Goal: Navigation & Orientation: Find specific page/section

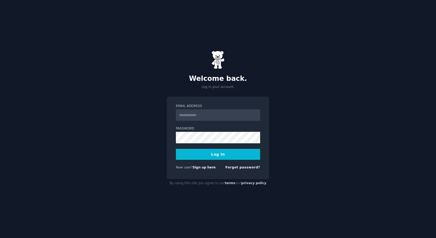
click at [194, 114] on input "Email Address" at bounding box center [218, 115] width 84 height 12
type input "**********"
click at [176, 149] on button "Log In" at bounding box center [218, 154] width 84 height 11
click at [147, 149] on div "**********" at bounding box center [218, 119] width 436 height 238
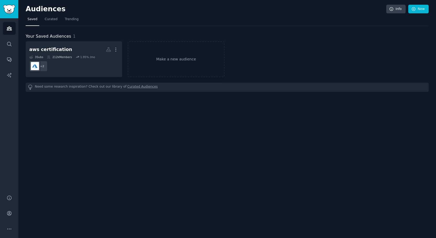
drag, startPoint x: 284, startPoint y: 54, endPoint x: 259, endPoint y: 58, distance: 25.1
click at [277, 56] on div "aws certification More 3 Sub s 212k Members 1.95 % /mo + 2 Make a new audience" at bounding box center [227, 59] width 403 height 36
click at [46, 21] on span "Curated" at bounding box center [51, 19] width 13 height 5
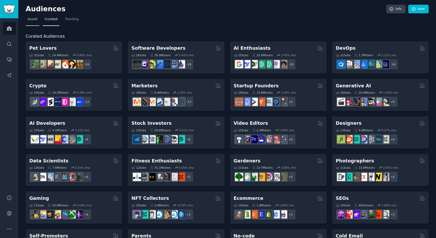
click at [32, 22] on link "Saved" at bounding box center [33, 20] width 14 height 11
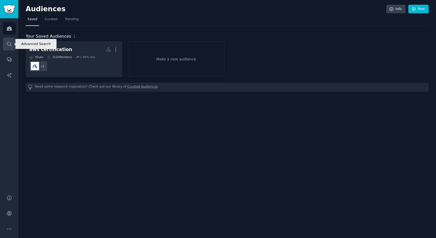
click at [9, 46] on icon "Sidebar" at bounding box center [10, 44] width 6 height 6
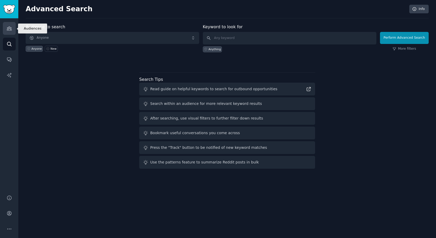
click at [9, 25] on link "Audiences" at bounding box center [9, 28] width 13 height 13
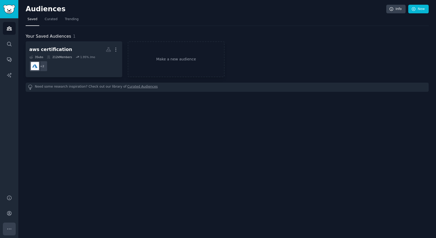
click at [10, 230] on icon "Sidebar" at bounding box center [10, 230] width 6 height 6
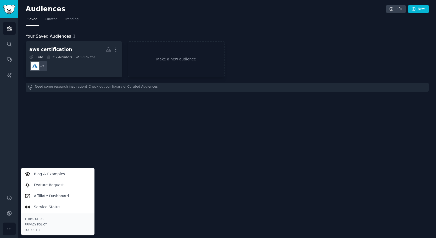
click at [42, 144] on div "Audiences Info New Saved Curated Trending Your Saved Audiences 1 aws certificat…" at bounding box center [227, 119] width 418 height 238
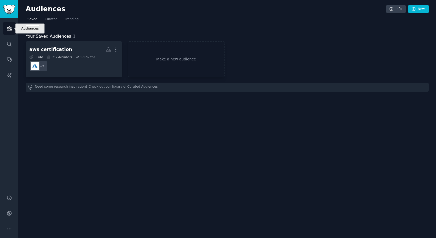
click at [11, 28] on icon "Sidebar" at bounding box center [9, 29] width 5 height 4
click at [30, 8] on h2 "Audiences" at bounding box center [206, 9] width 361 height 8
click at [11, 8] on img "Sidebar" at bounding box center [9, 9] width 12 height 9
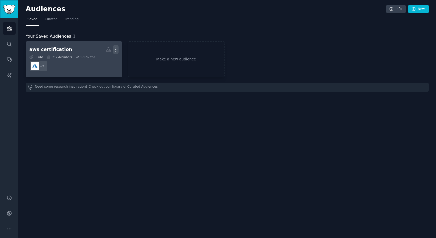
click at [116, 48] on icon "button" at bounding box center [116, 50] width 6 height 6
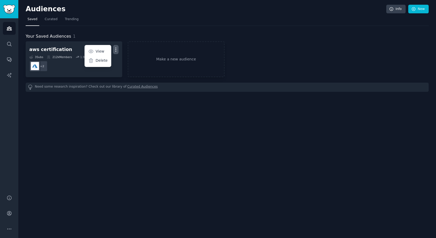
click at [47, 119] on div "Audiences Info New Saved Curated Trending Your Saved Audiences 1 aws certificat…" at bounding box center [227, 119] width 418 height 238
click at [175, 58] on link "Make a new audience" at bounding box center [176, 59] width 97 height 36
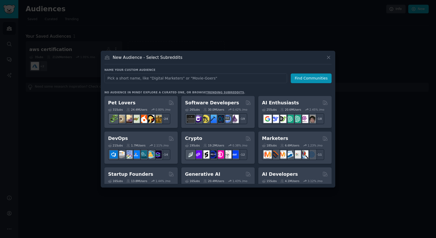
click at [163, 79] on input "text" at bounding box center [196, 79] width 183 height 10
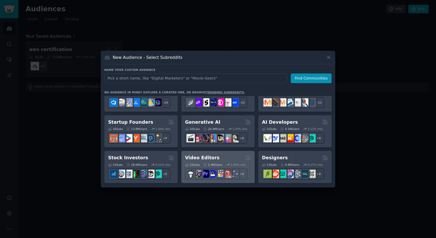
scroll to position [52, 0]
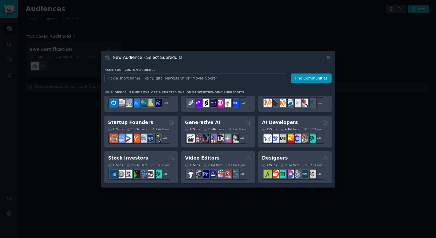
scroll to position [0, 0]
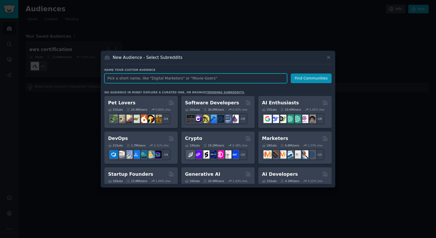
click at [162, 76] on input "text" at bounding box center [196, 79] width 183 height 10
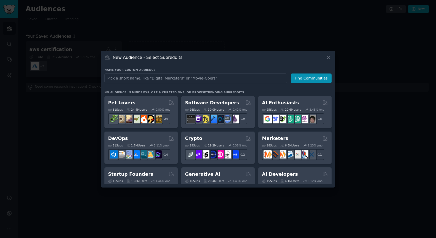
click at [75, 115] on div at bounding box center [218, 119] width 436 height 238
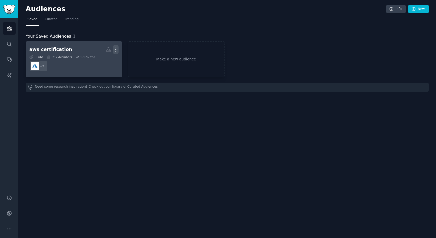
click at [115, 46] on button "More" at bounding box center [116, 49] width 6 height 9
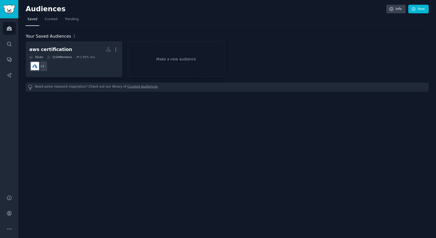
click at [124, 23] on nav "Saved Curated Trending" at bounding box center [227, 20] width 403 height 11
click at [53, 22] on link "Curated" at bounding box center [51, 20] width 17 height 11
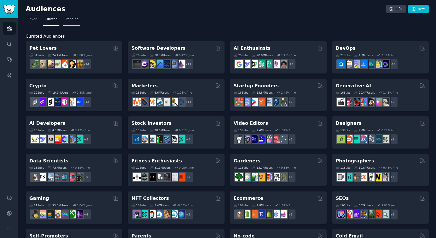
click at [63, 22] on link "Trending" at bounding box center [71, 20] width 17 height 11
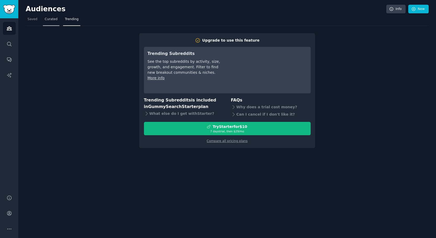
click at [49, 22] on link "Curated" at bounding box center [51, 20] width 17 height 11
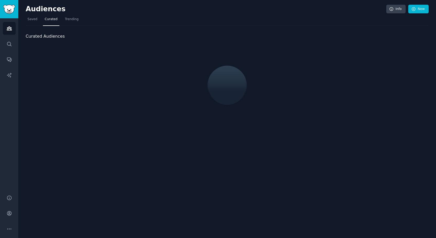
click at [25, 21] on div "Audiences Info New Saved Curated Trending Curated Audiences" at bounding box center [227, 119] width 418 height 238
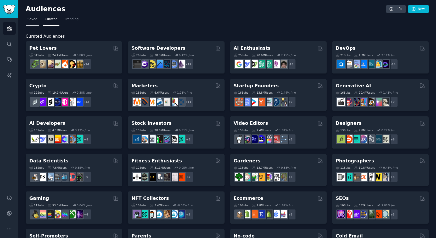
click at [33, 20] on span "Saved" at bounding box center [33, 19] width 10 height 5
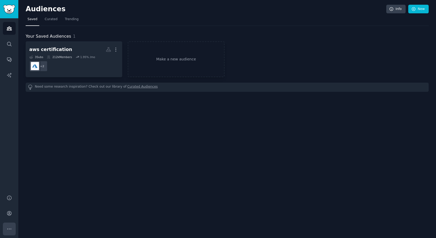
click at [10, 229] on icon "Sidebar" at bounding box center [10, 230] width 6 height 6
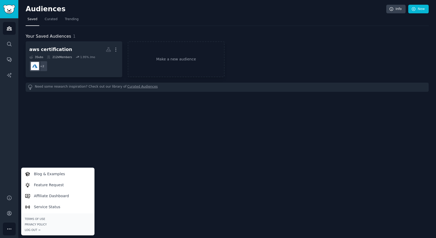
click at [67, 149] on div "Audiences Info New Saved Curated Trending Your Saved Audiences 1 aws certificat…" at bounding box center [227, 119] width 418 height 238
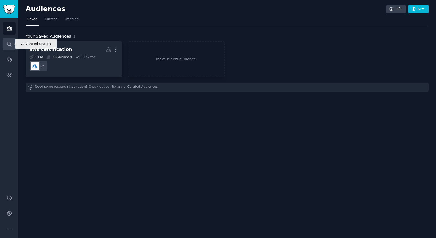
click at [8, 42] on icon "Sidebar" at bounding box center [9, 44] width 4 height 4
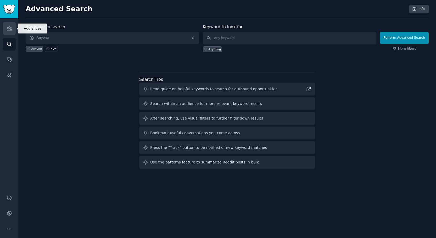
click at [9, 26] on icon "Sidebar" at bounding box center [10, 29] width 6 height 6
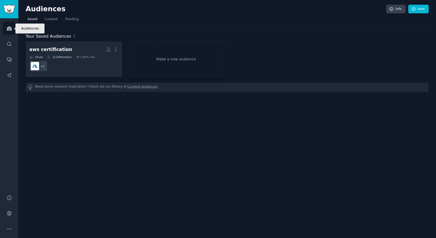
click at [9, 26] on icon "Sidebar" at bounding box center [10, 29] width 6 height 6
click at [43, 22] on link "Curated" at bounding box center [51, 20] width 17 height 11
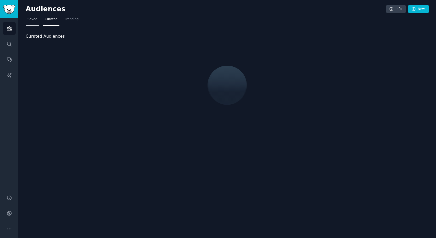
click at [32, 21] on span "Saved" at bounding box center [33, 19] width 10 height 5
